Goal: Transaction & Acquisition: Purchase product/service

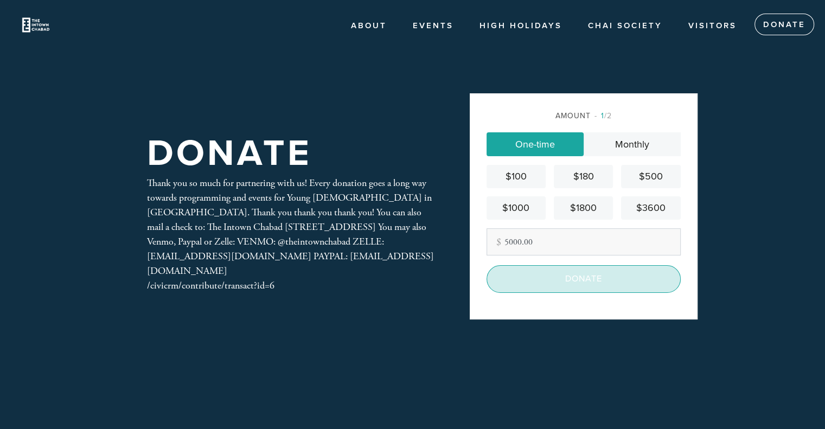
type input "5000.00"
click at [592, 279] on input "Donate" at bounding box center [584, 278] width 194 height 27
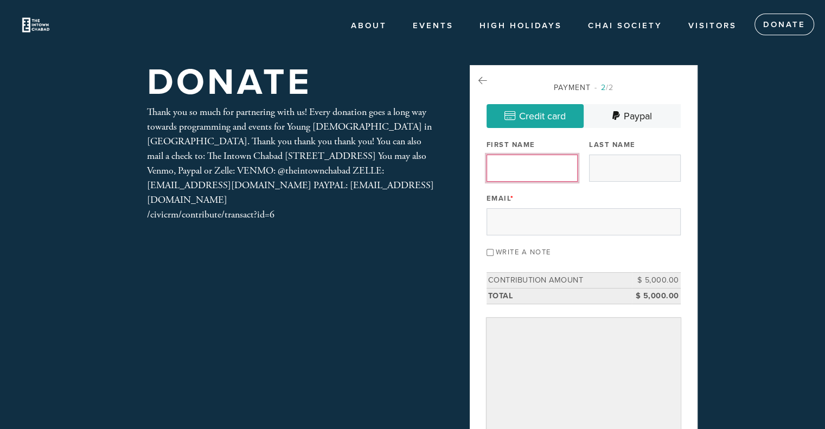
click at [558, 167] on input "First Name" at bounding box center [532, 168] width 91 height 27
type input "Gadi"
click at [608, 159] on input "Last Name" at bounding box center [634, 168] width 91 height 27
type input "[PERSON_NAME]"
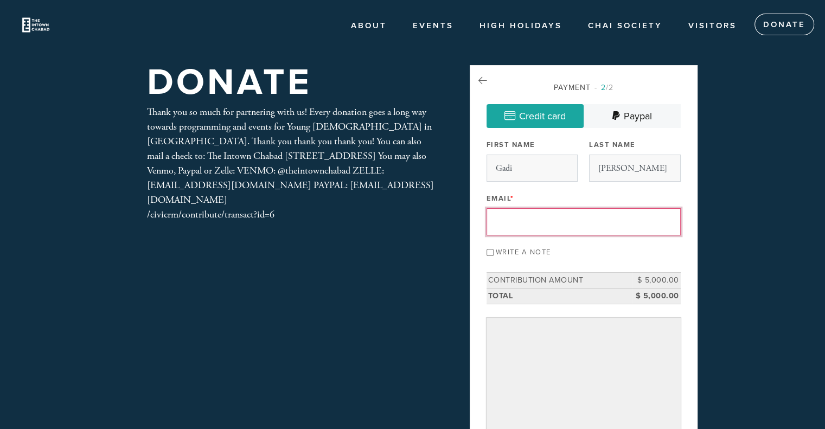
click at [571, 212] on input "Email *" at bounding box center [584, 221] width 194 height 27
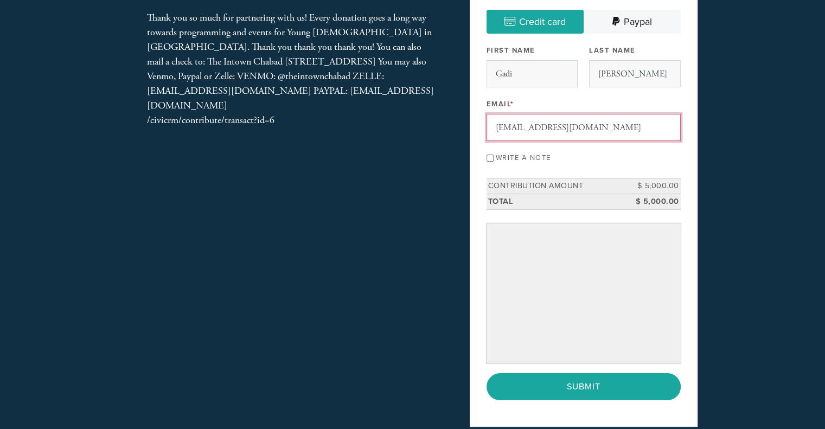
scroll to position [100, 0]
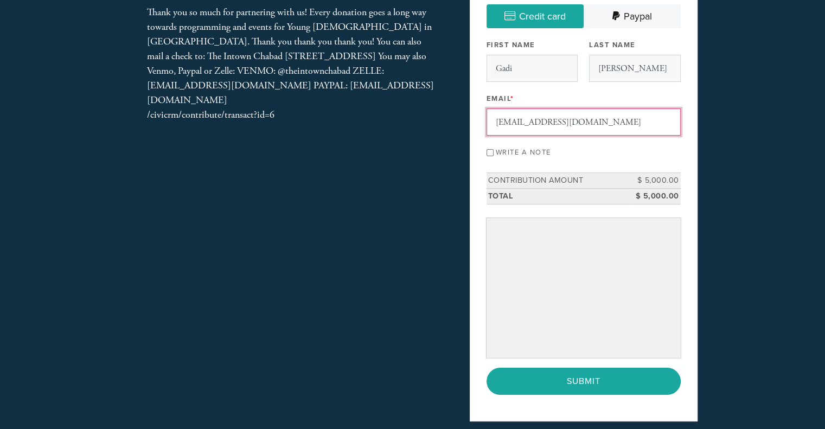
type input "[EMAIL_ADDRESS][DOMAIN_NAME]"
click at [489, 149] on input "Write a note" at bounding box center [490, 152] width 7 height 7
checkbox input "true"
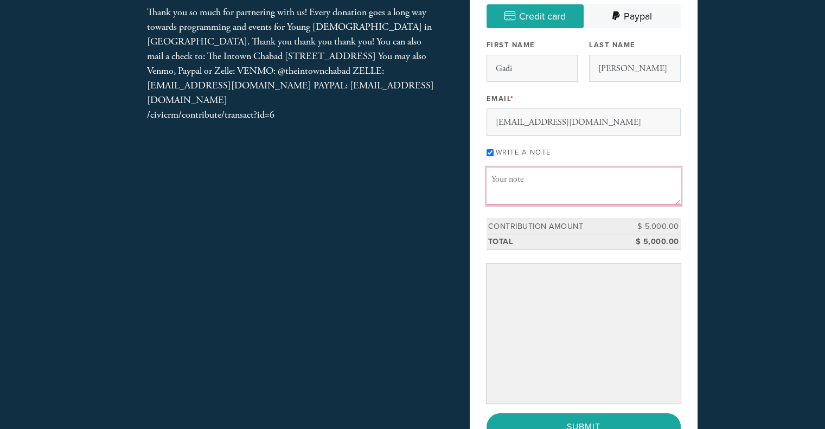
click at [495, 168] on textarea "Message or dedication" at bounding box center [584, 186] width 194 height 37
type textarea "Happy, healthy and sweet new year"
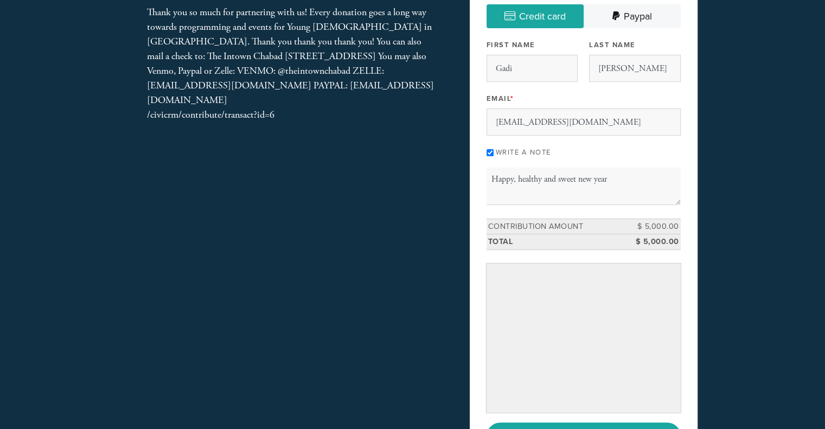
click at [683, 348] on div "Payment 2 /2 Credit card [GEOGRAPHIC_DATA] Payment Processor Pay Later Credit C…" at bounding box center [584, 220] width 228 height 511
click at [605, 413] on input "Submit" at bounding box center [584, 426] width 194 height 27
